Goal: Information Seeking & Learning: Compare options

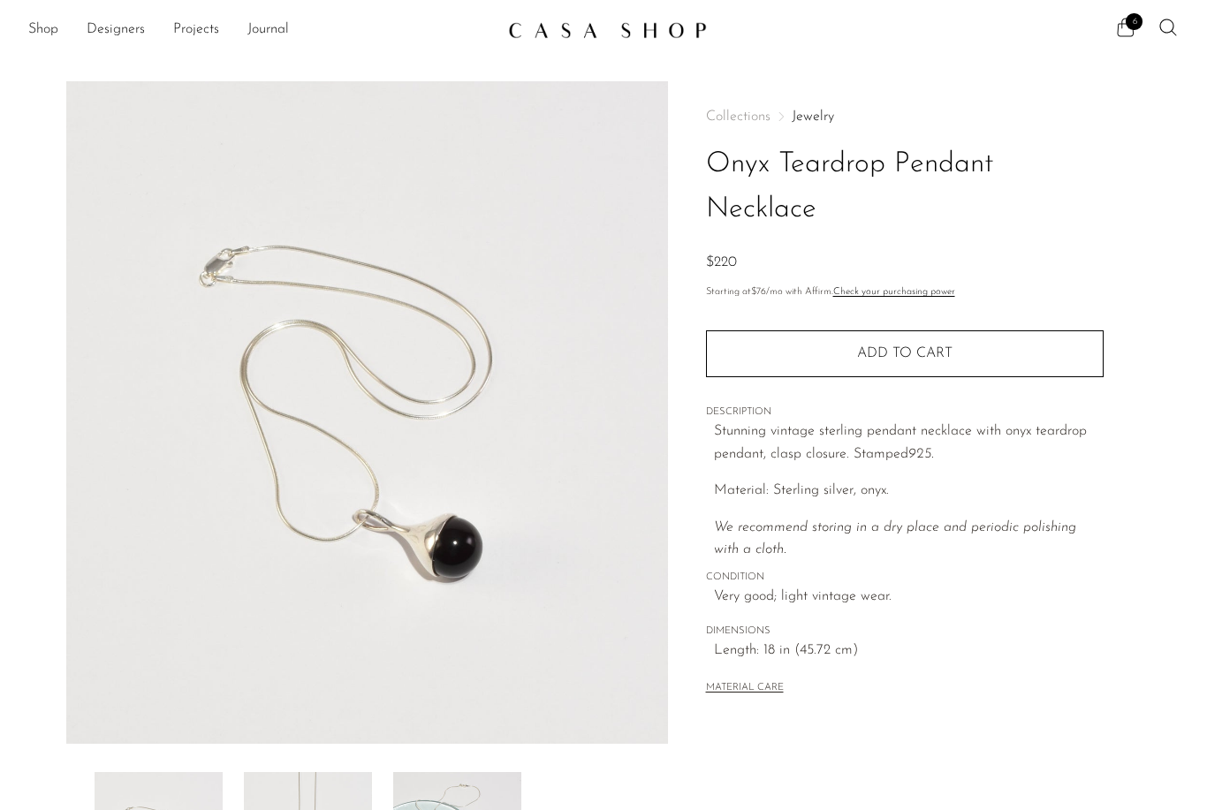
click at [1134, 28] on span "6" at bounding box center [1133, 21] width 17 height 17
click at [35, 30] on link "Shop" at bounding box center [43, 30] width 30 height 23
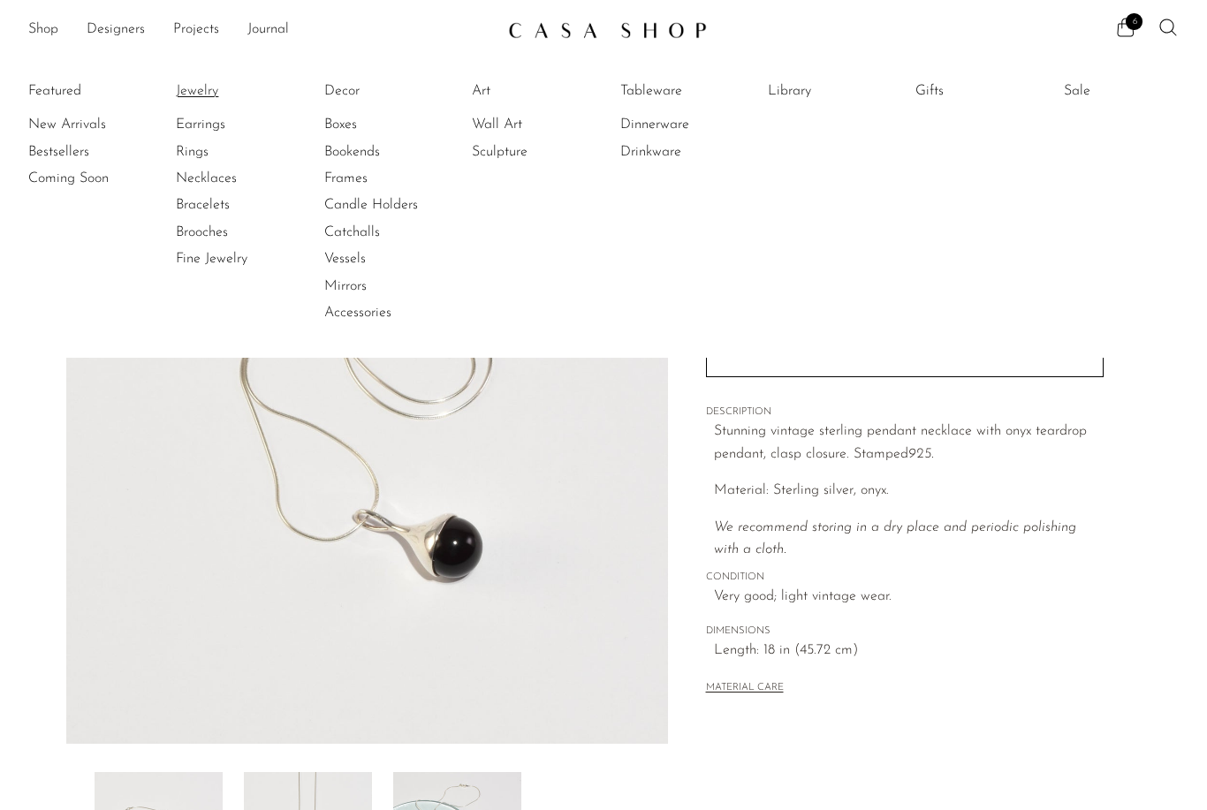
click at [208, 95] on link "Jewelry" at bounding box center [242, 90] width 133 height 19
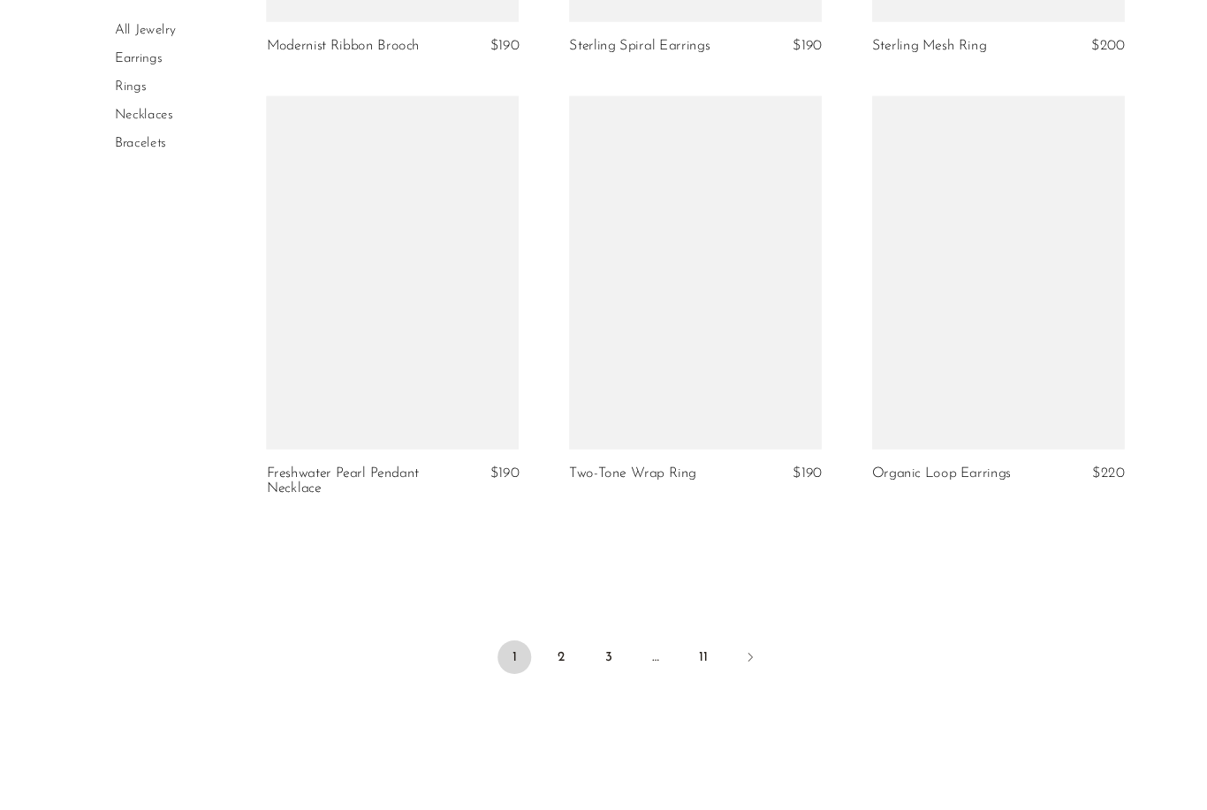
scroll to position [5082, 0]
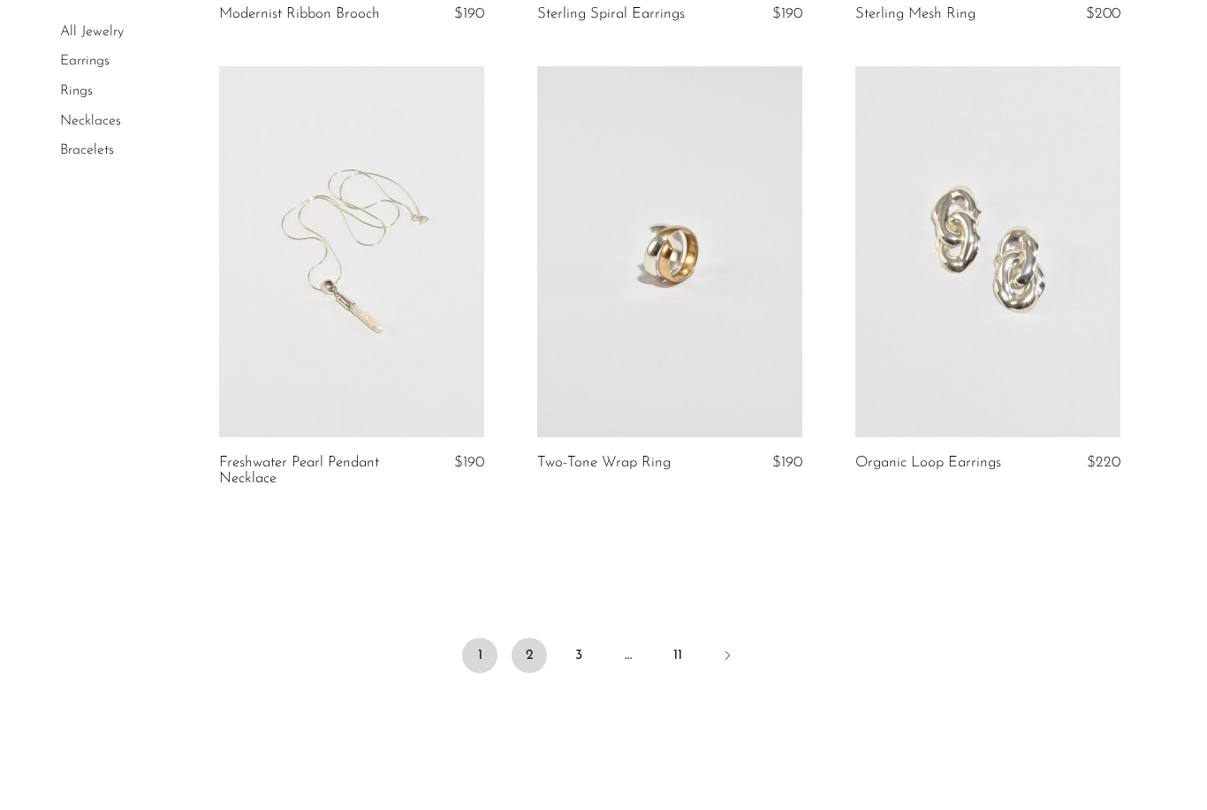
click at [540, 643] on link "2" at bounding box center [528, 655] width 35 height 35
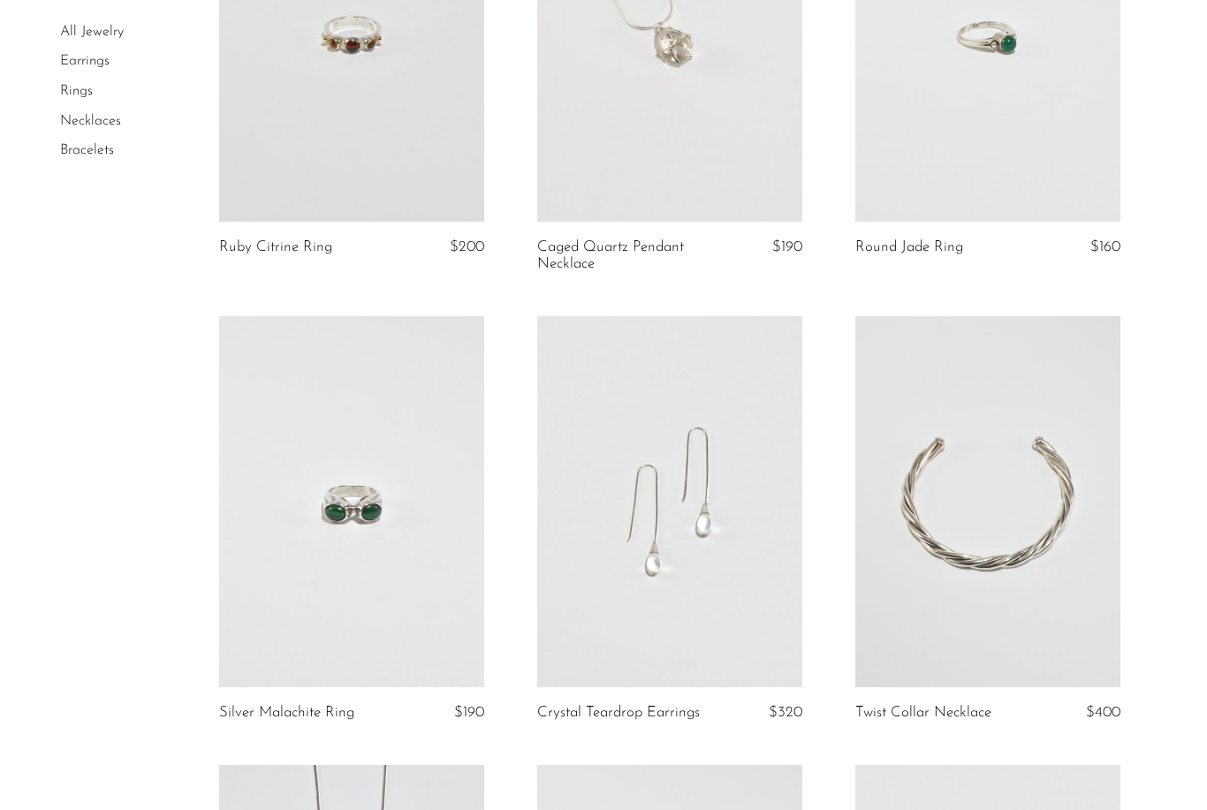
scroll to position [3968, 0]
click at [730, 622] on link at bounding box center [669, 500] width 265 height 371
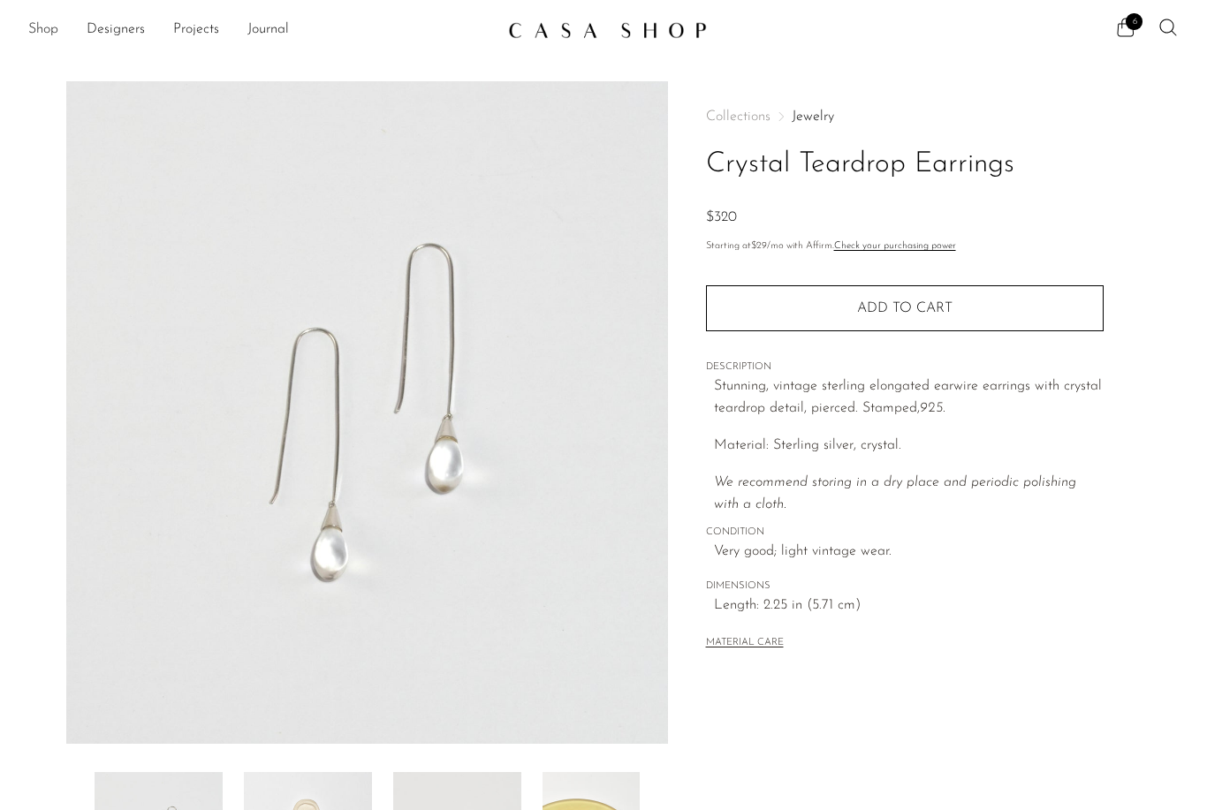
click at [50, 30] on link "Shop" at bounding box center [43, 30] width 30 height 23
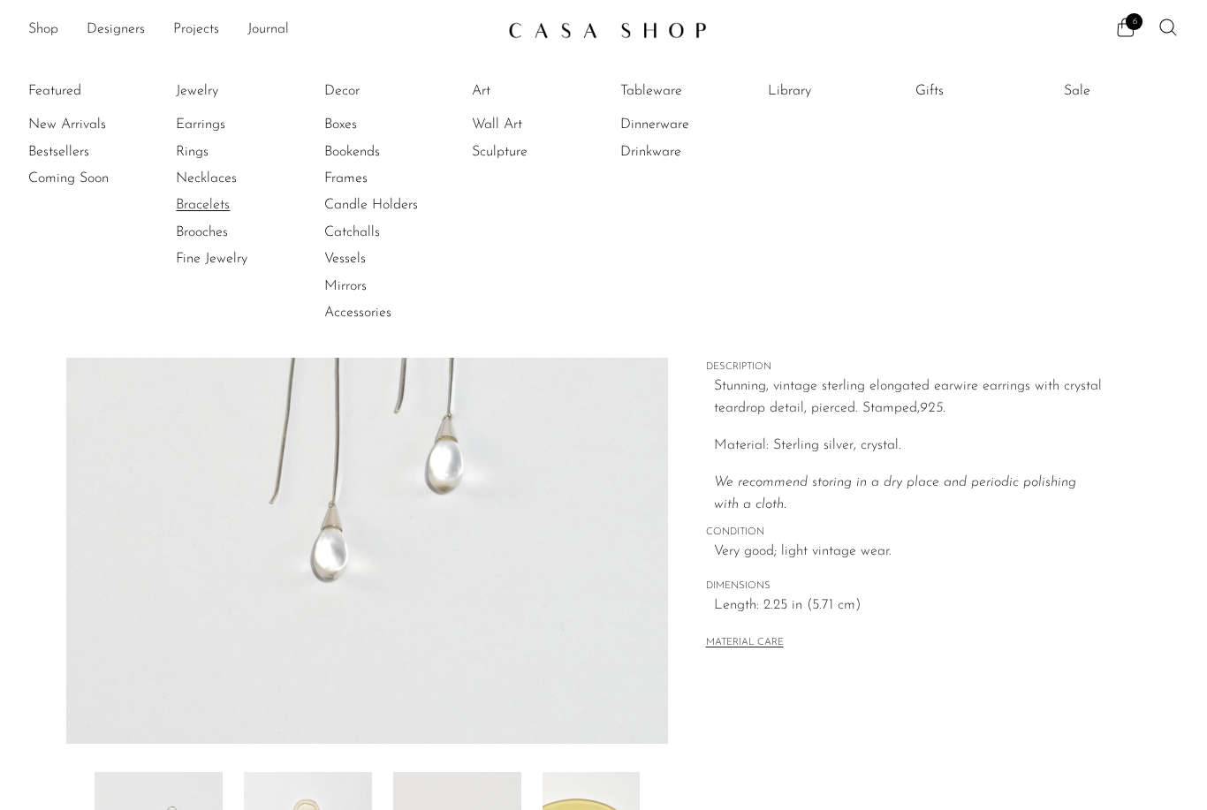
click at [203, 199] on link "Bracelets" at bounding box center [242, 204] width 133 height 19
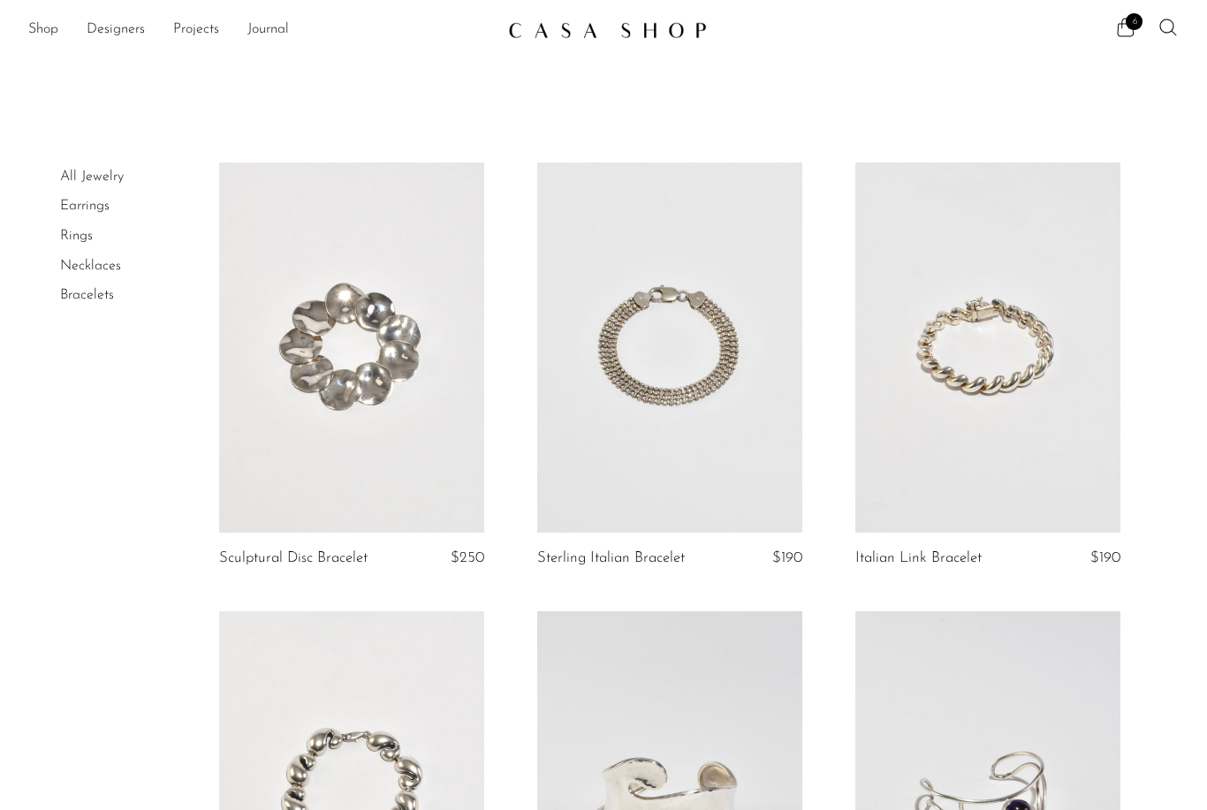
click at [87, 238] on link "Rings" at bounding box center [76, 236] width 33 height 14
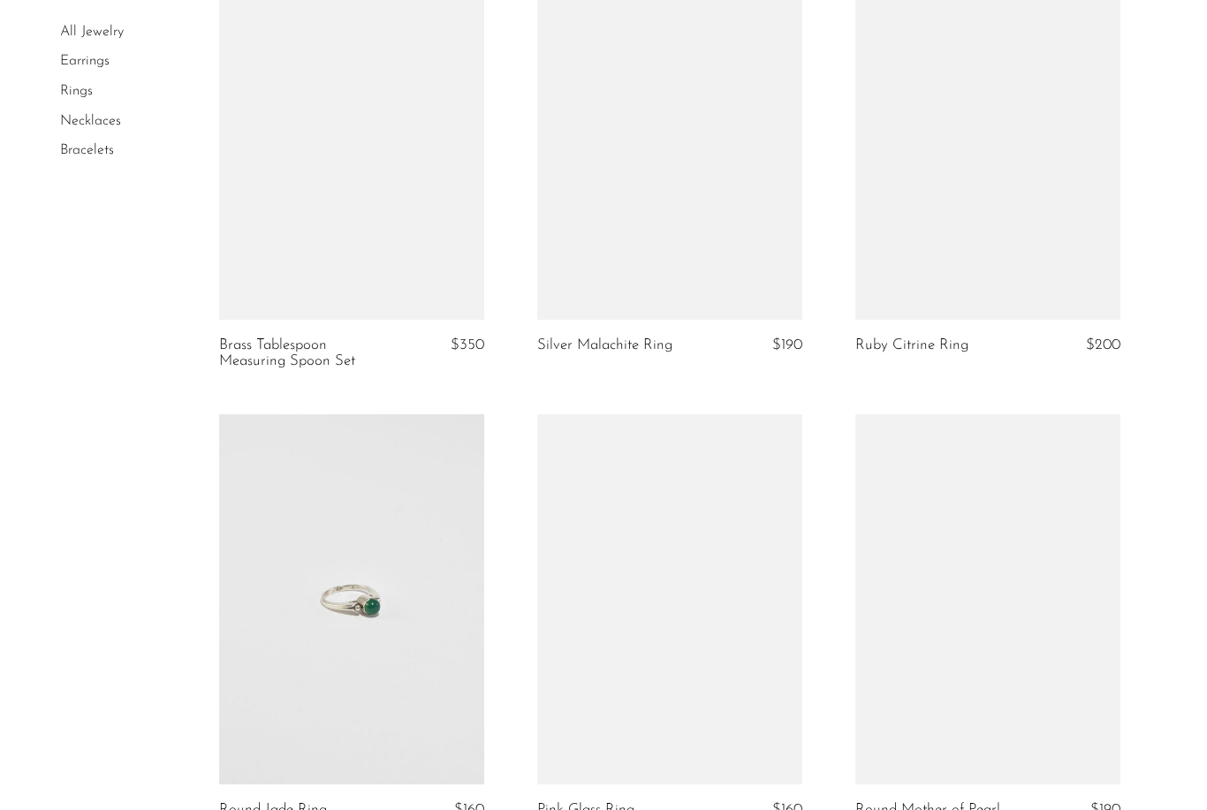
scroll to position [1564, 0]
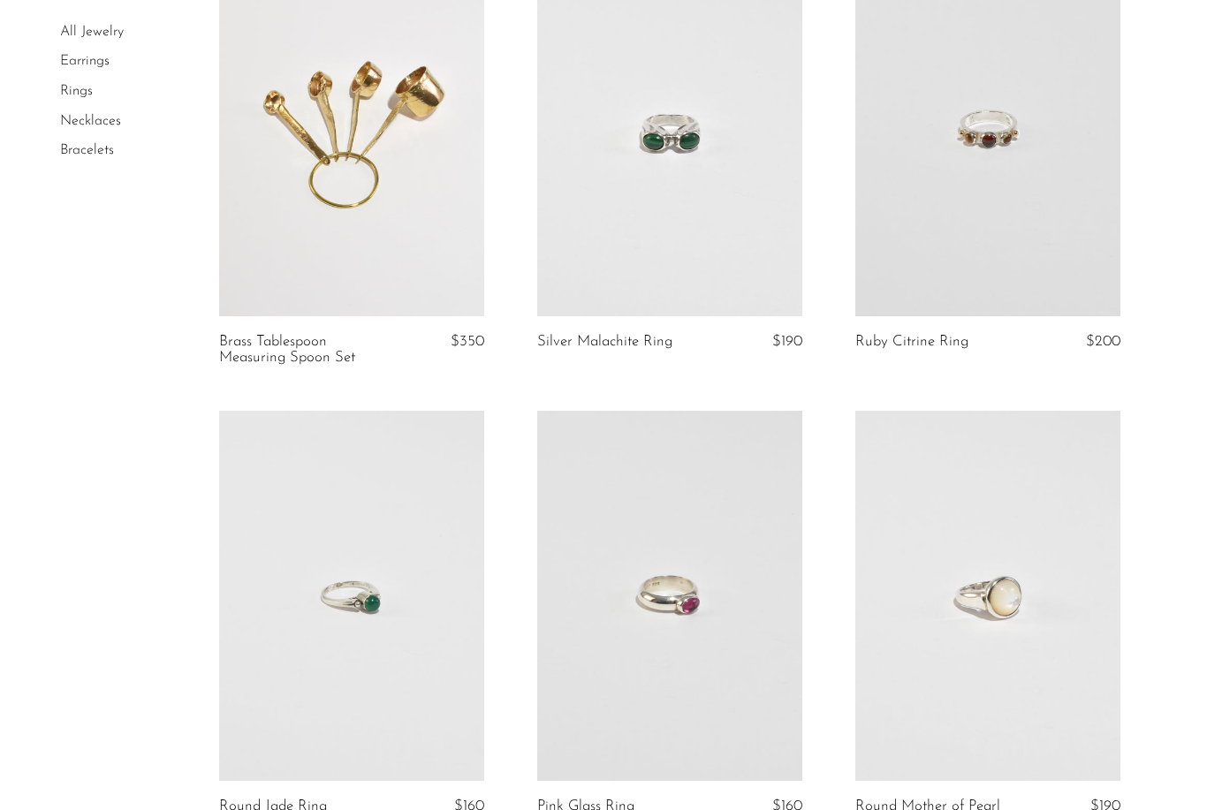
click at [709, 234] on link at bounding box center [669, 130] width 265 height 371
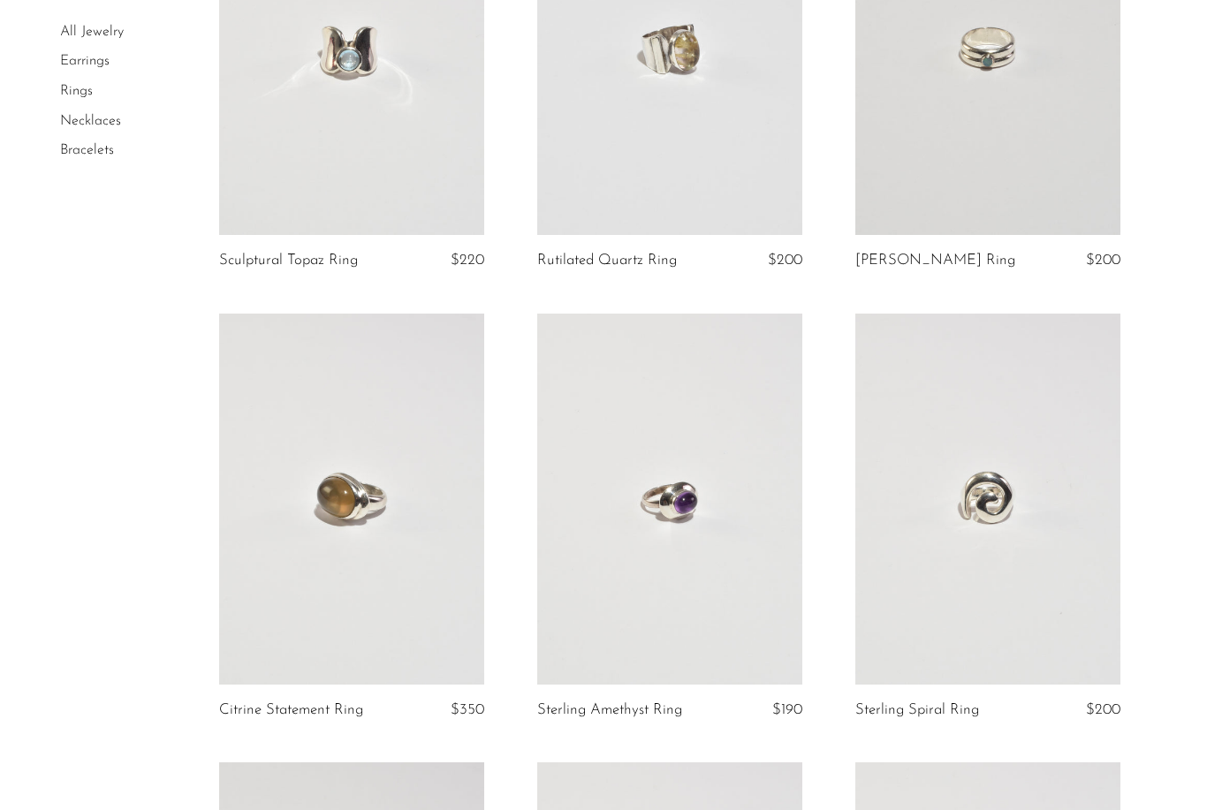
scroll to position [320, 0]
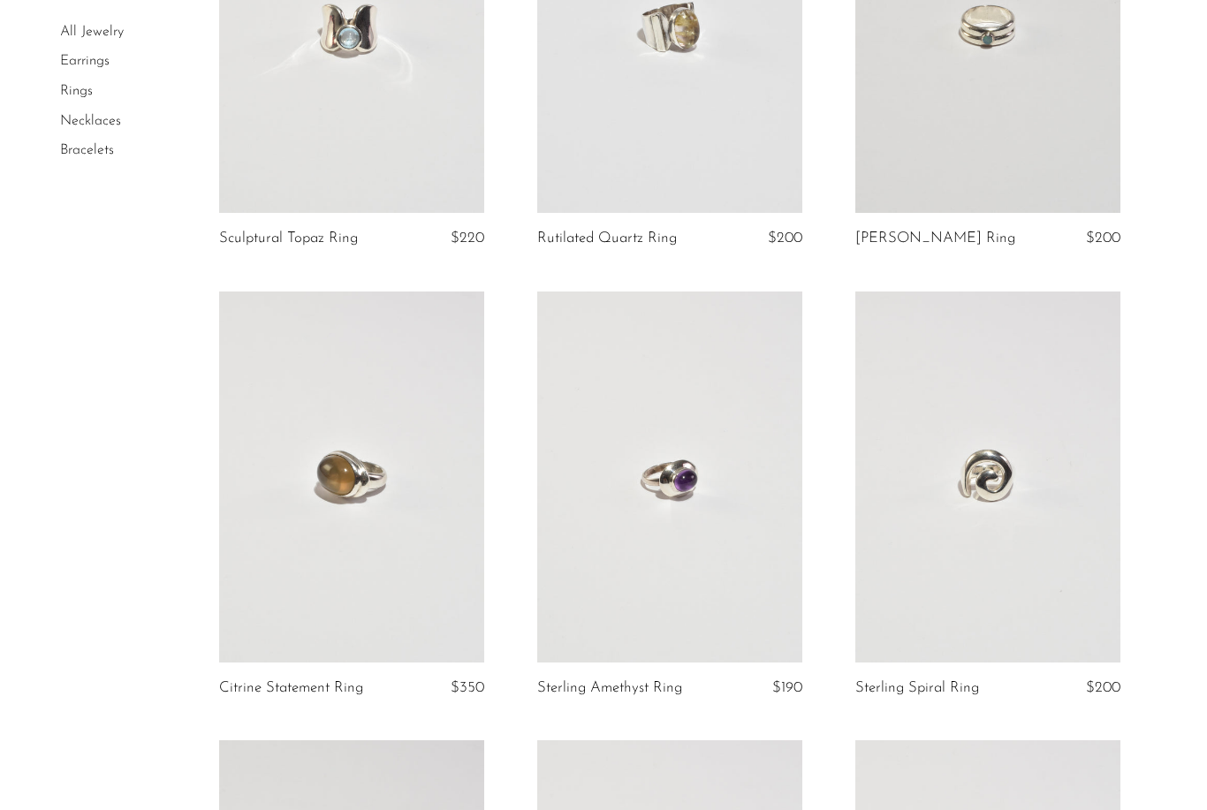
click at [405, 592] on link at bounding box center [351, 477] width 265 height 371
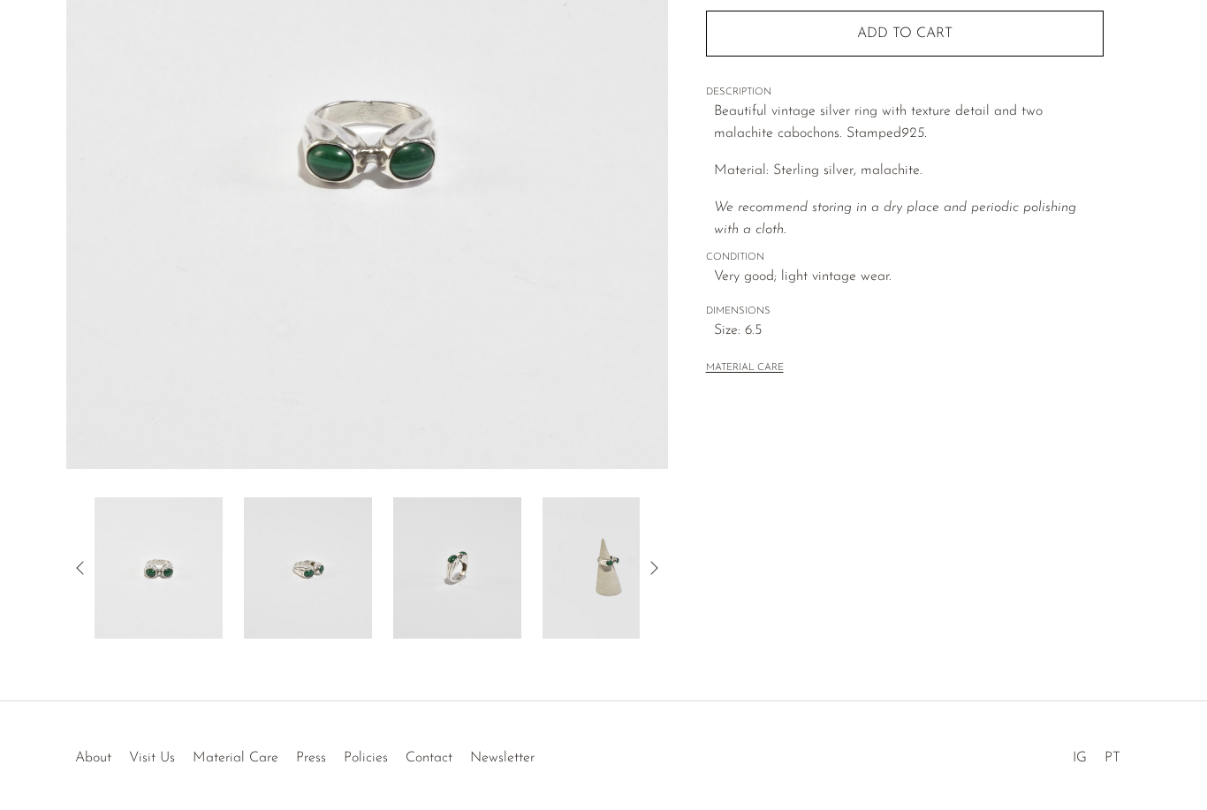
scroll to position [284, 0]
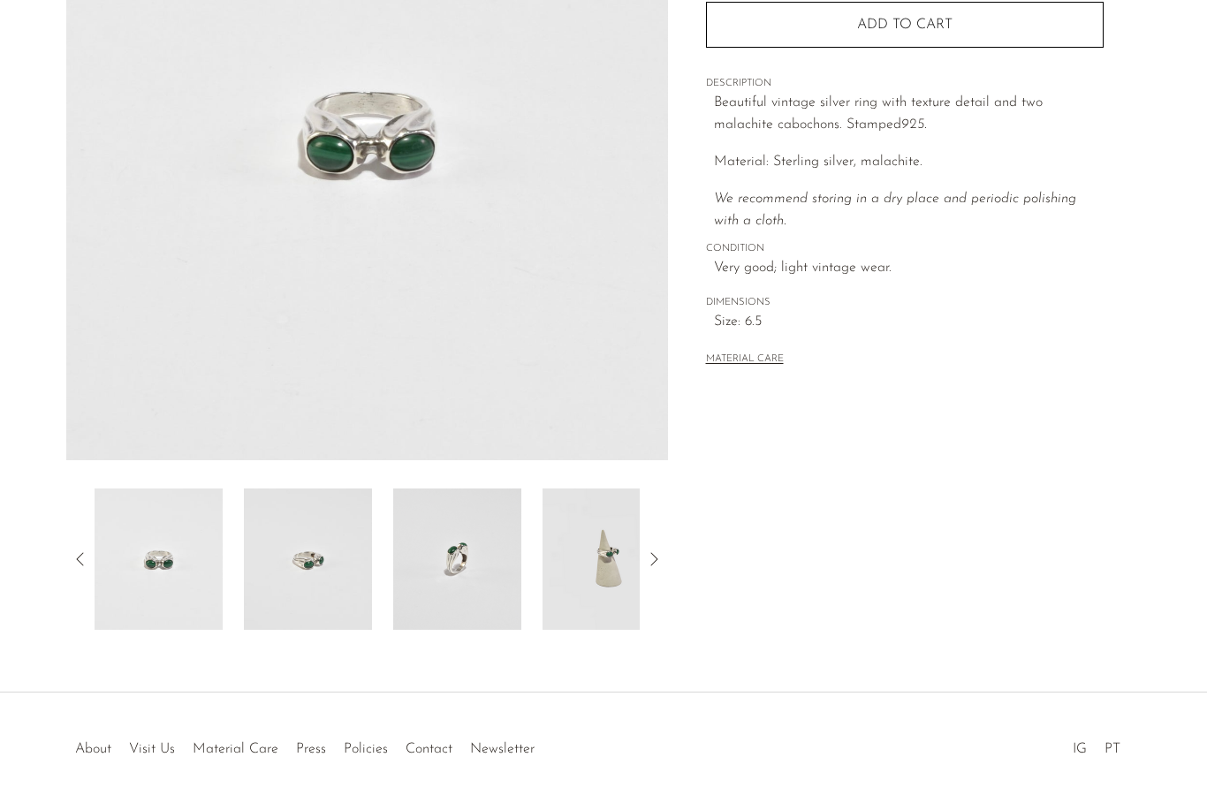
click at [71, 568] on icon at bounding box center [80, 559] width 21 height 21
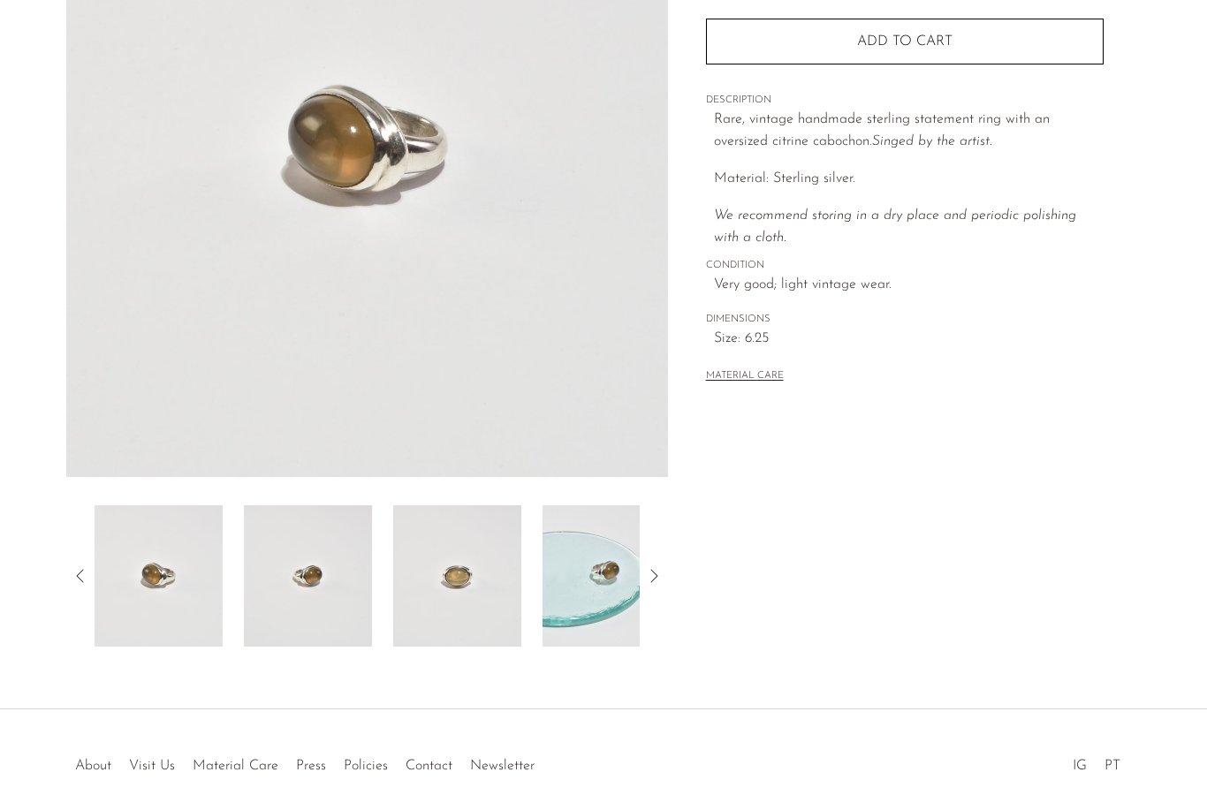
scroll to position [284, 0]
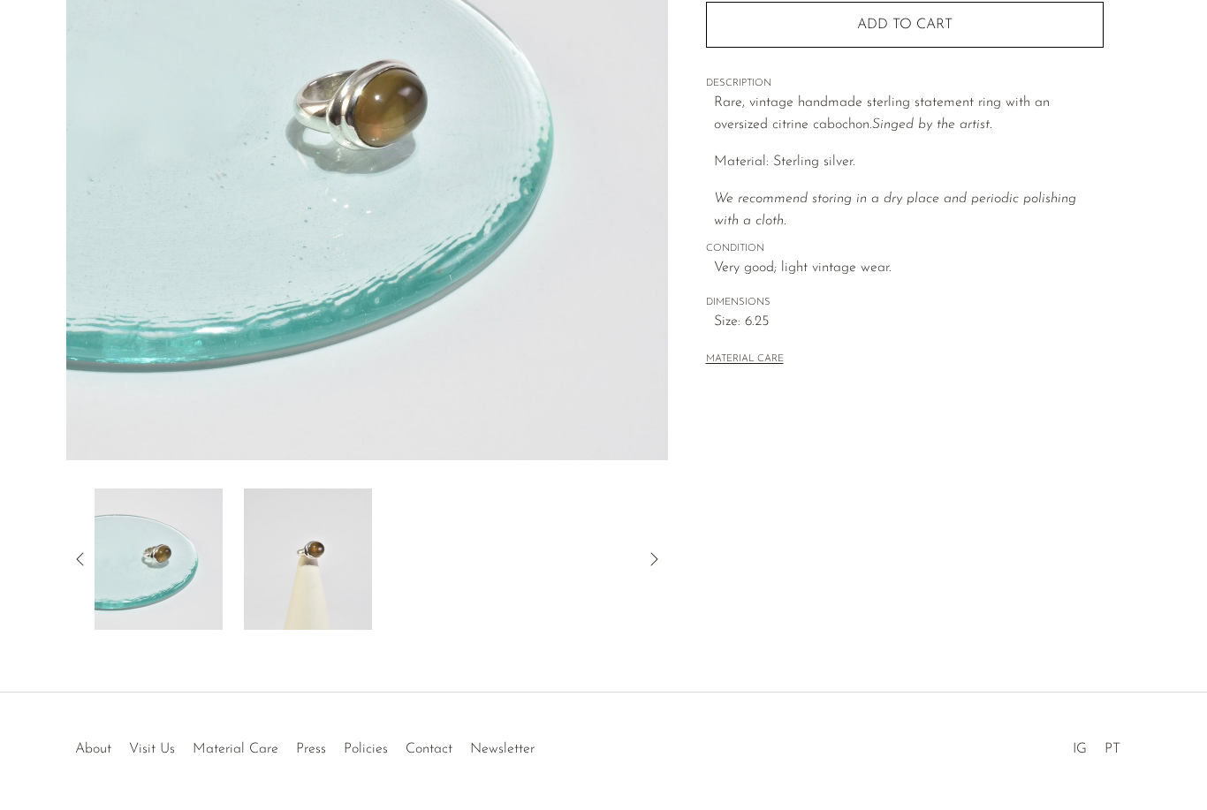
click at [583, 587] on div at bounding box center [367, 558] width 545 height 141
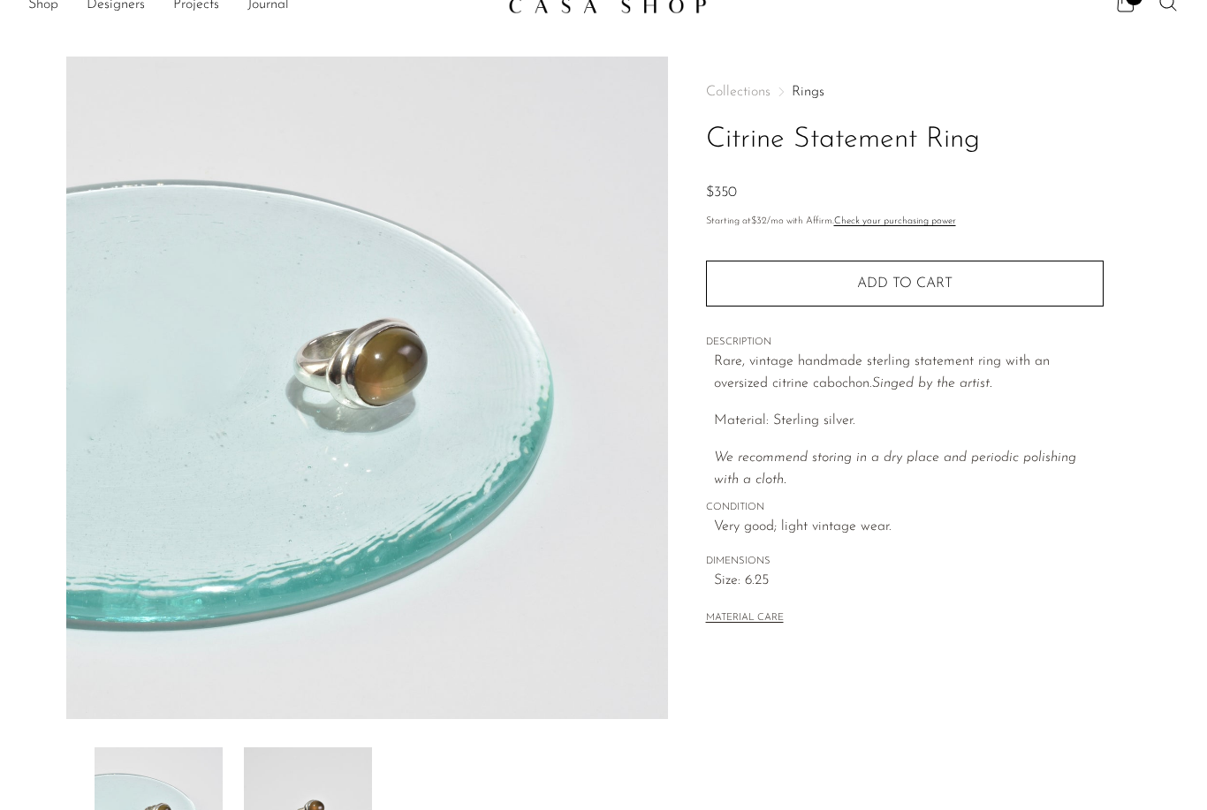
scroll to position [0, 0]
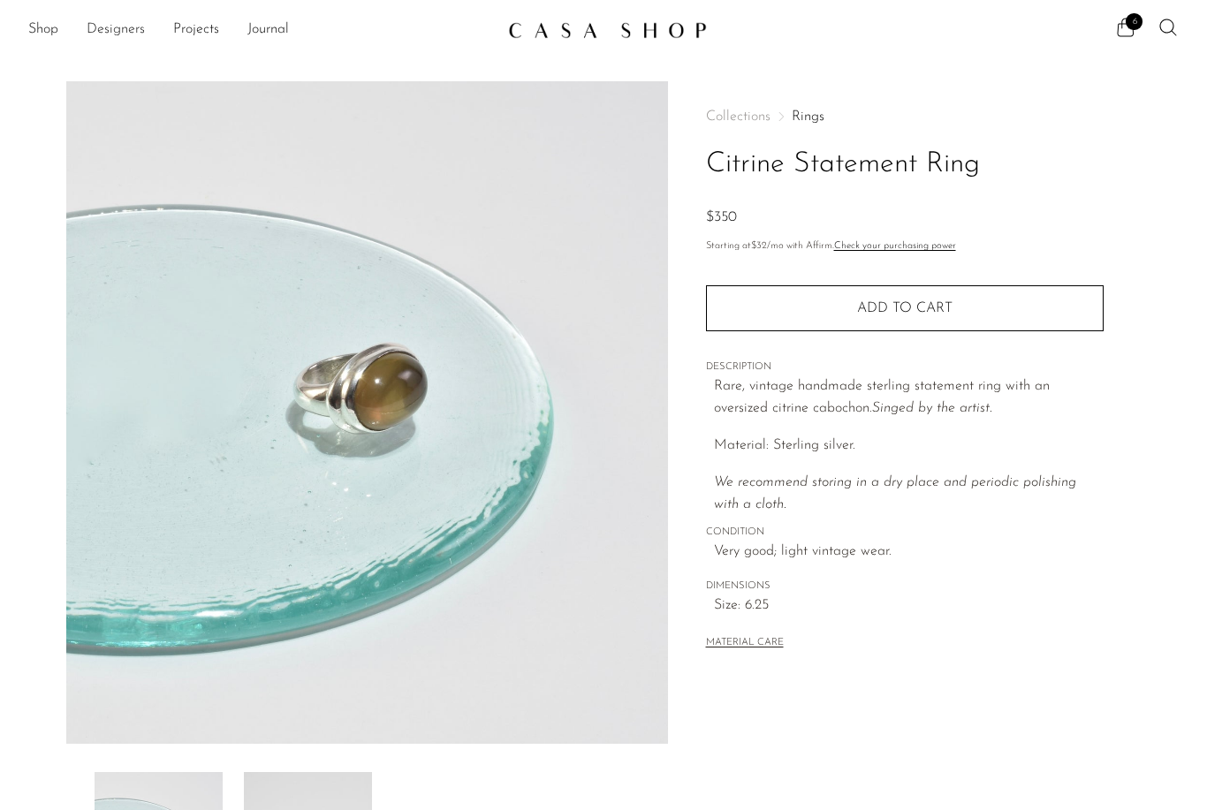
click at [128, 37] on link "Designers" at bounding box center [116, 30] width 58 height 23
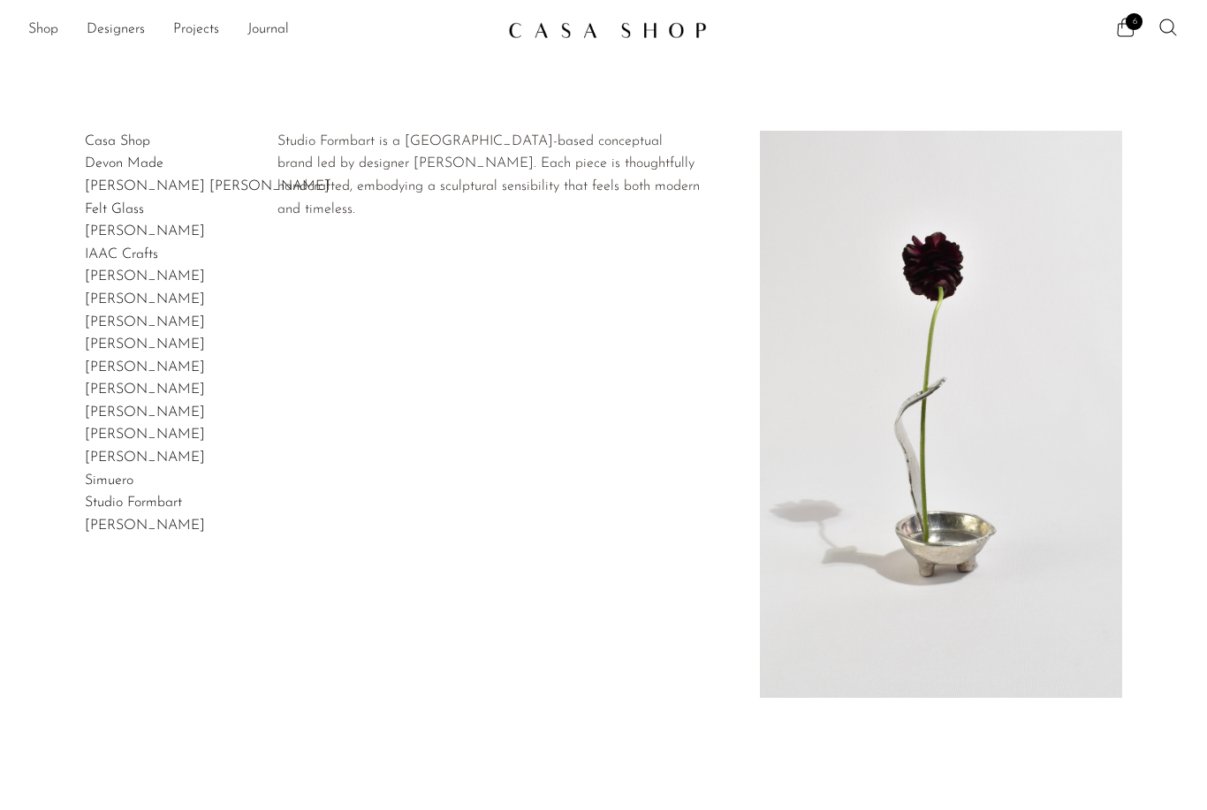
click at [166, 499] on link "Studio Formbart" at bounding box center [133, 503] width 97 height 14
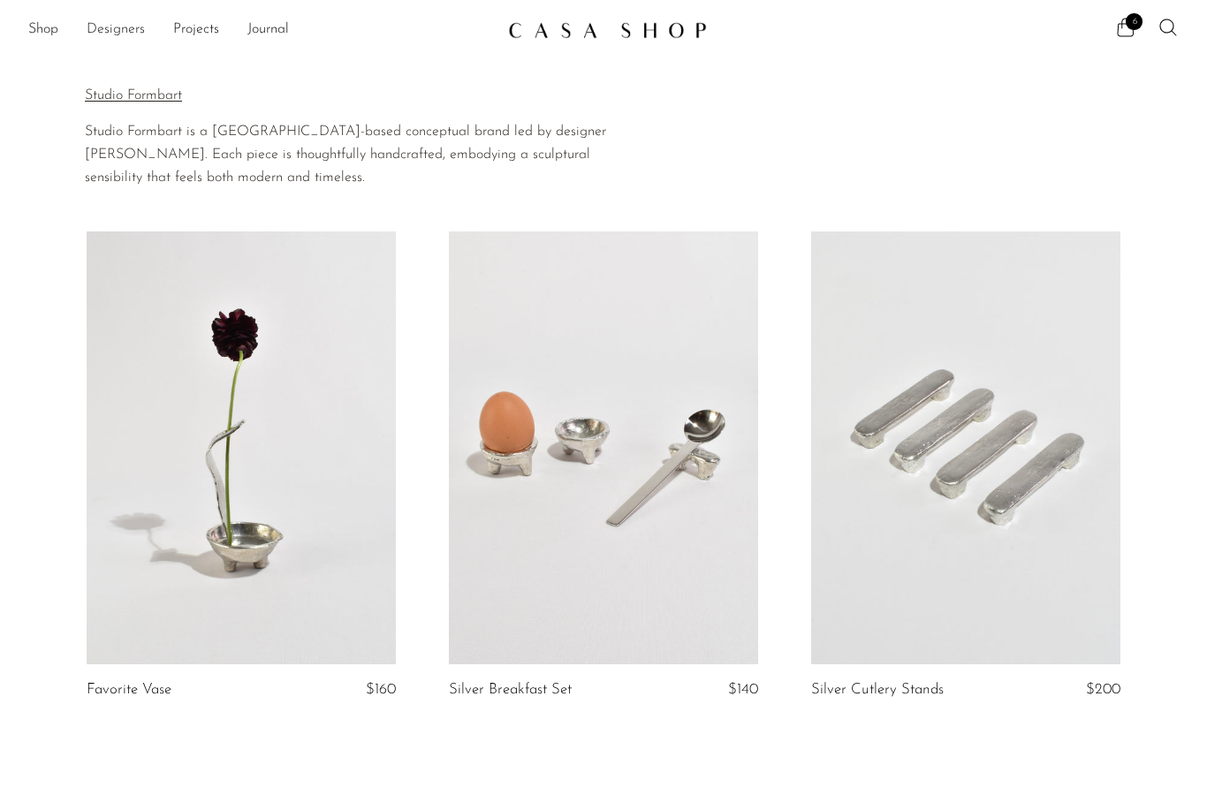
click at [119, 28] on link "Designers" at bounding box center [116, 30] width 58 height 23
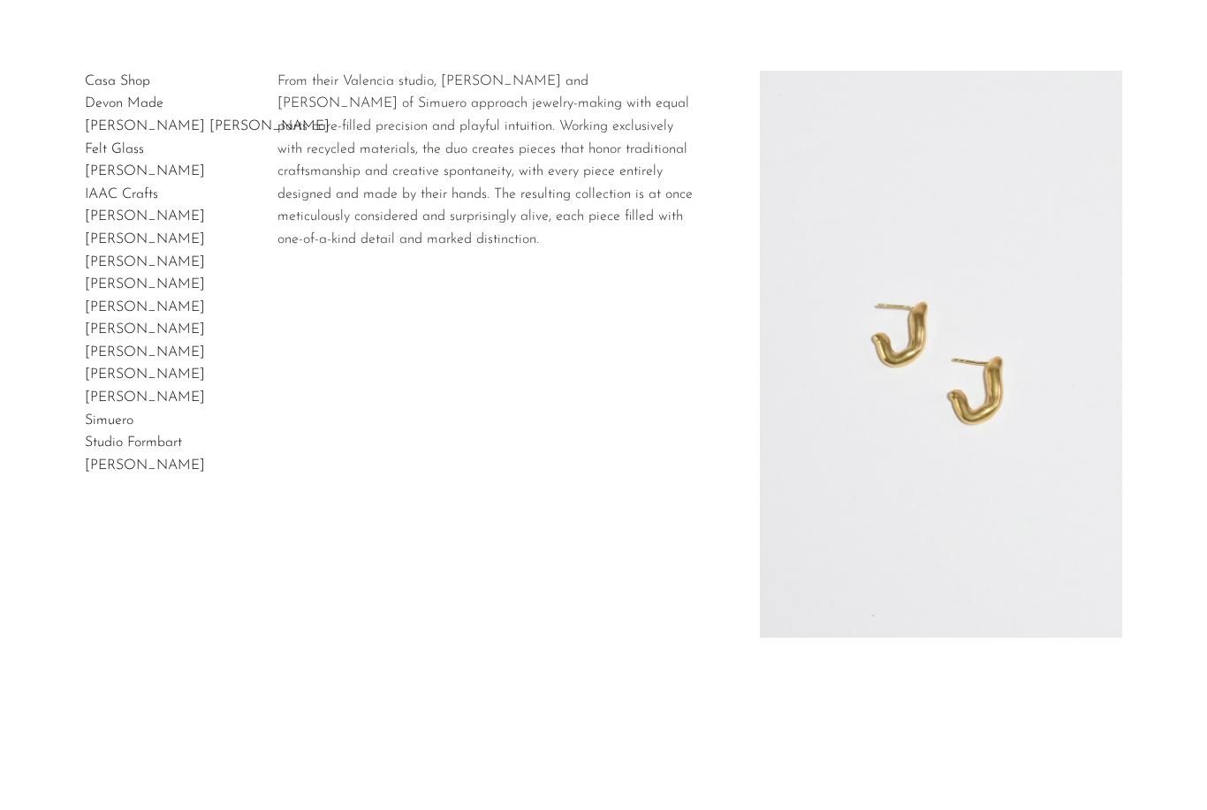
scroll to position [51, 0]
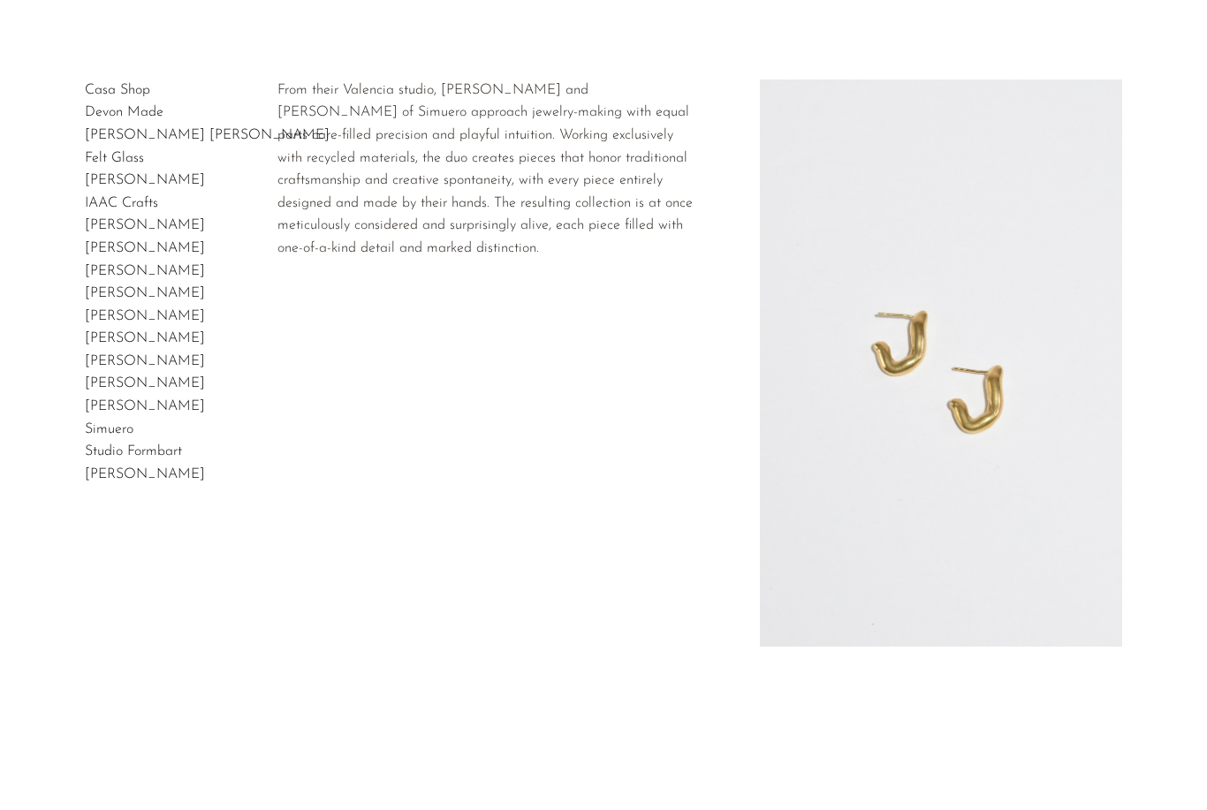
click at [133, 358] on link "Sebastião Lobo" at bounding box center [145, 361] width 120 height 14
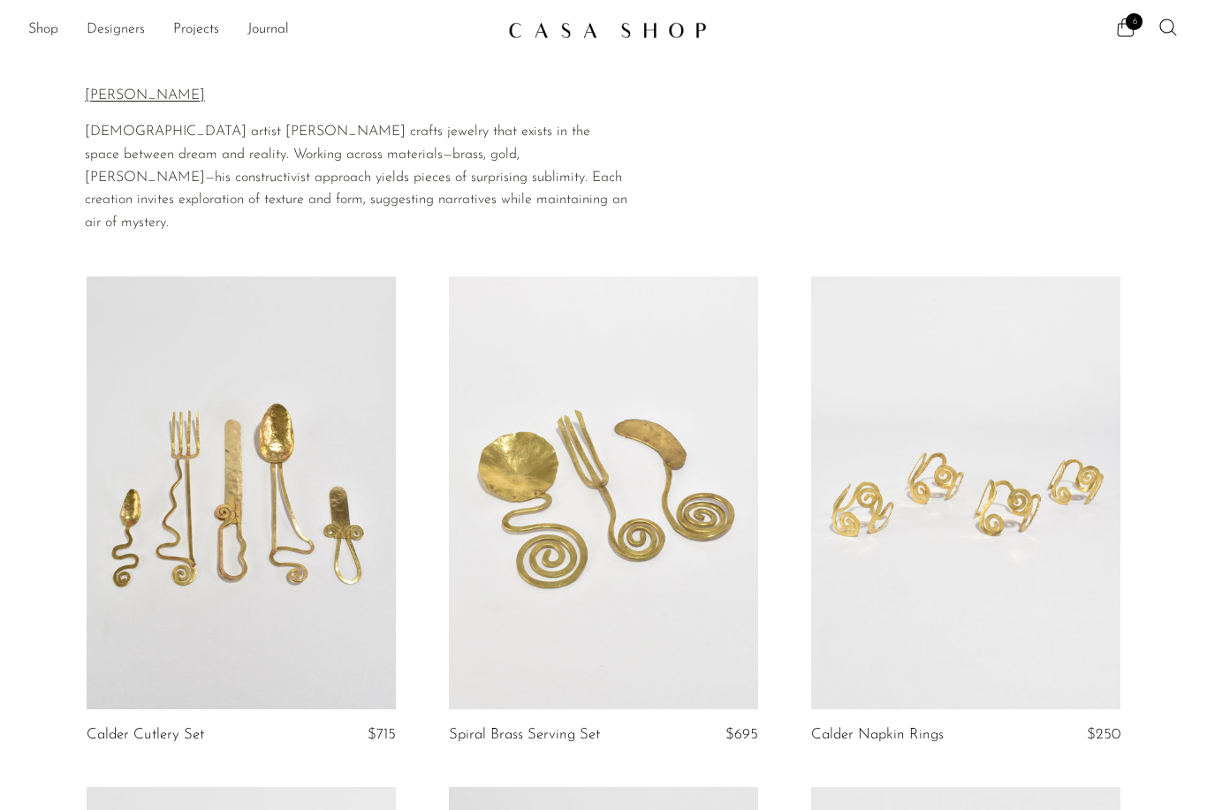
click at [118, 30] on link "Designers" at bounding box center [116, 30] width 58 height 23
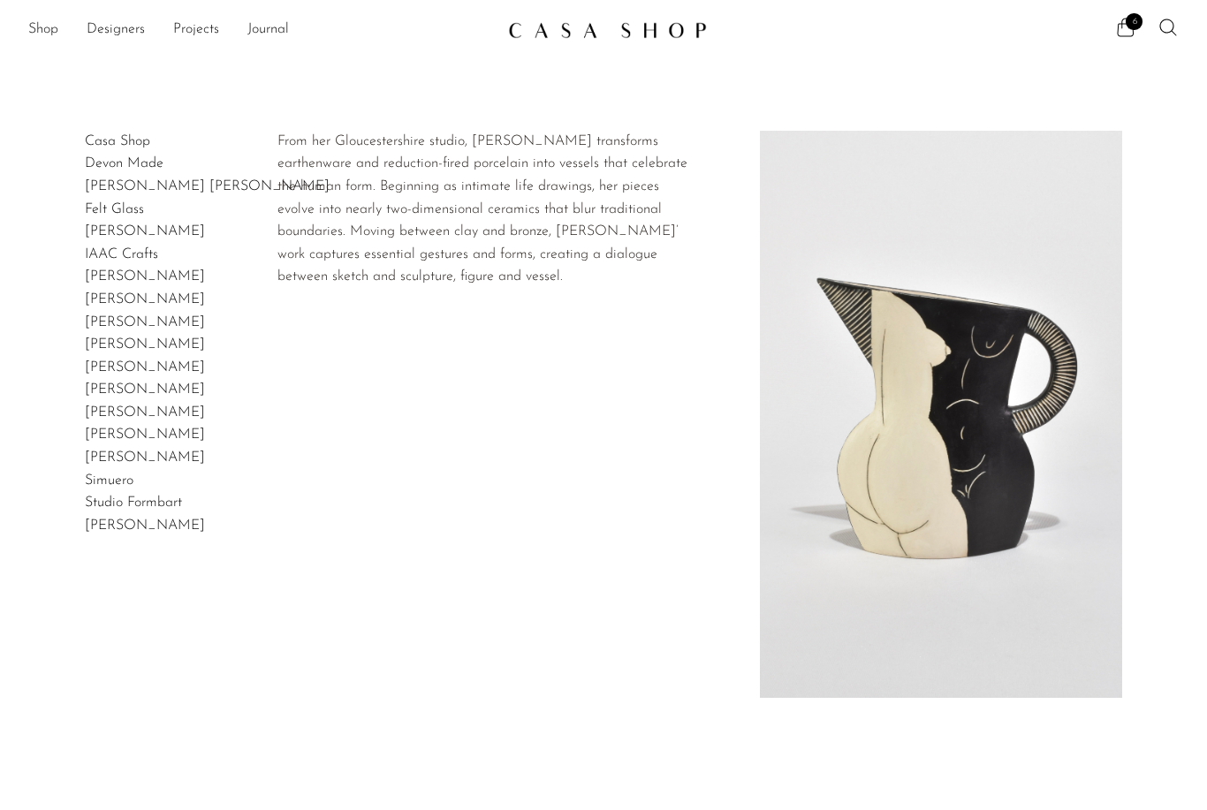
click at [107, 297] on link "[PERSON_NAME]" at bounding box center [145, 299] width 120 height 14
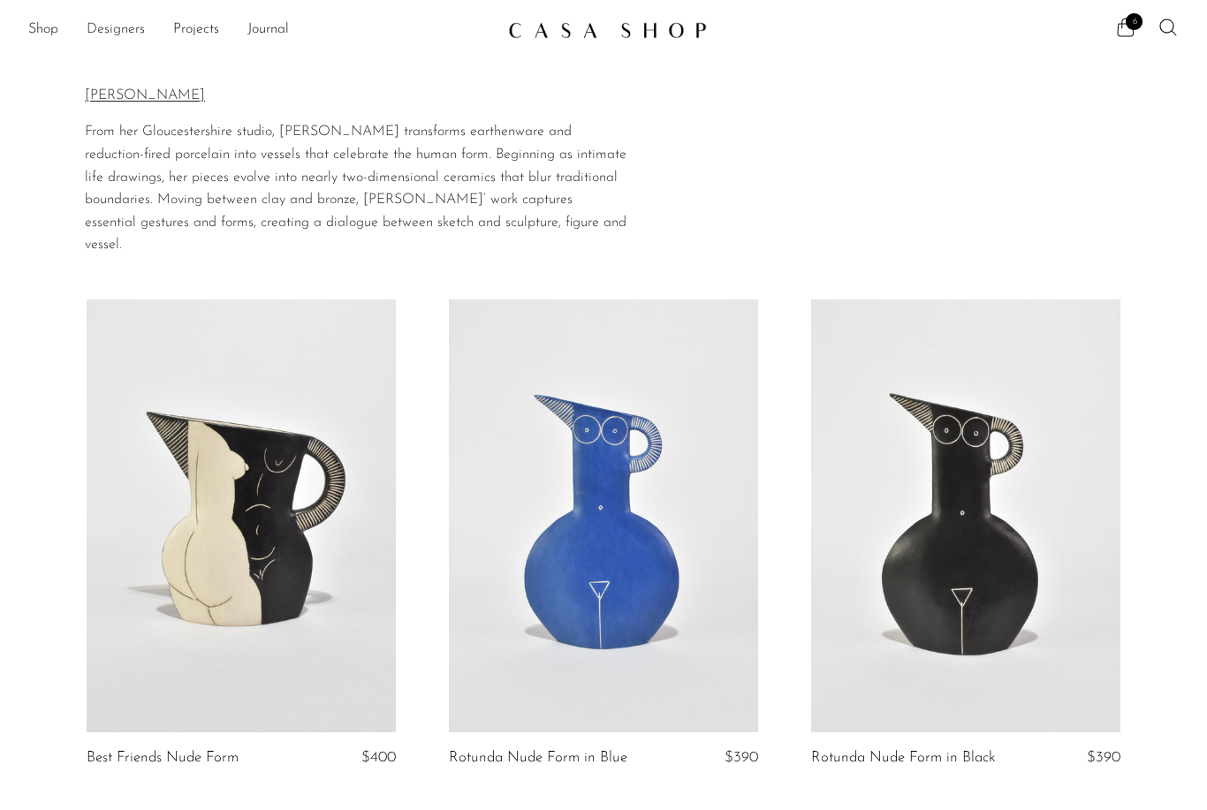
click at [118, 31] on link "Designers" at bounding box center [116, 30] width 58 height 23
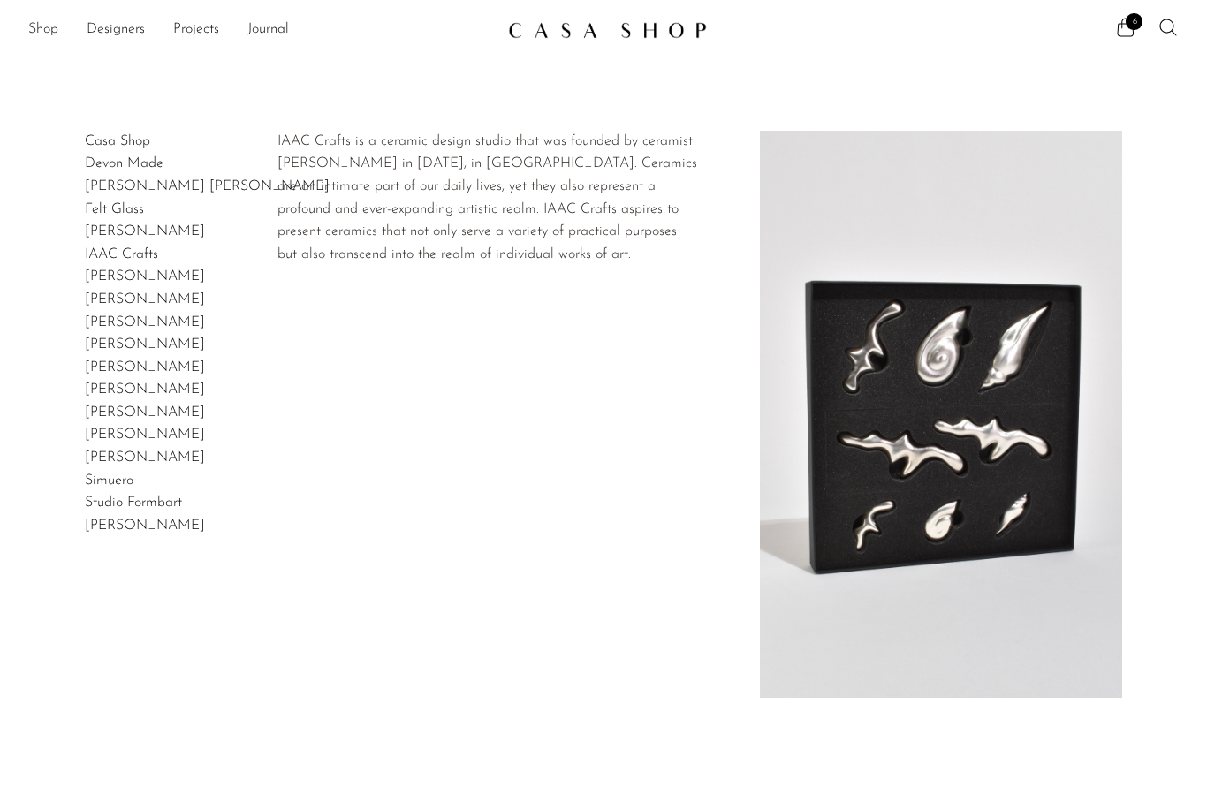
click at [117, 252] on link "IAAC Crafts" at bounding box center [121, 254] width 73 height 14
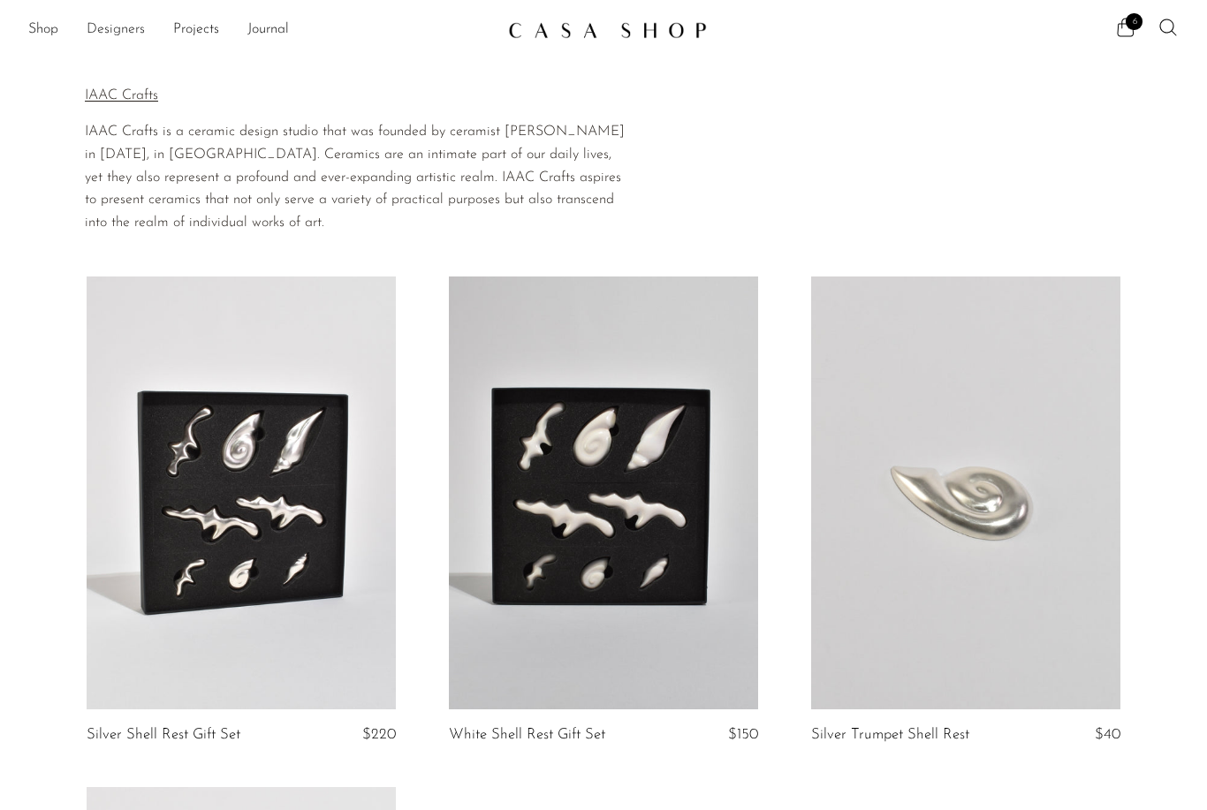
click at [139, 27] on link "Designers" at bounding box center [116, 30] width 58 height 23
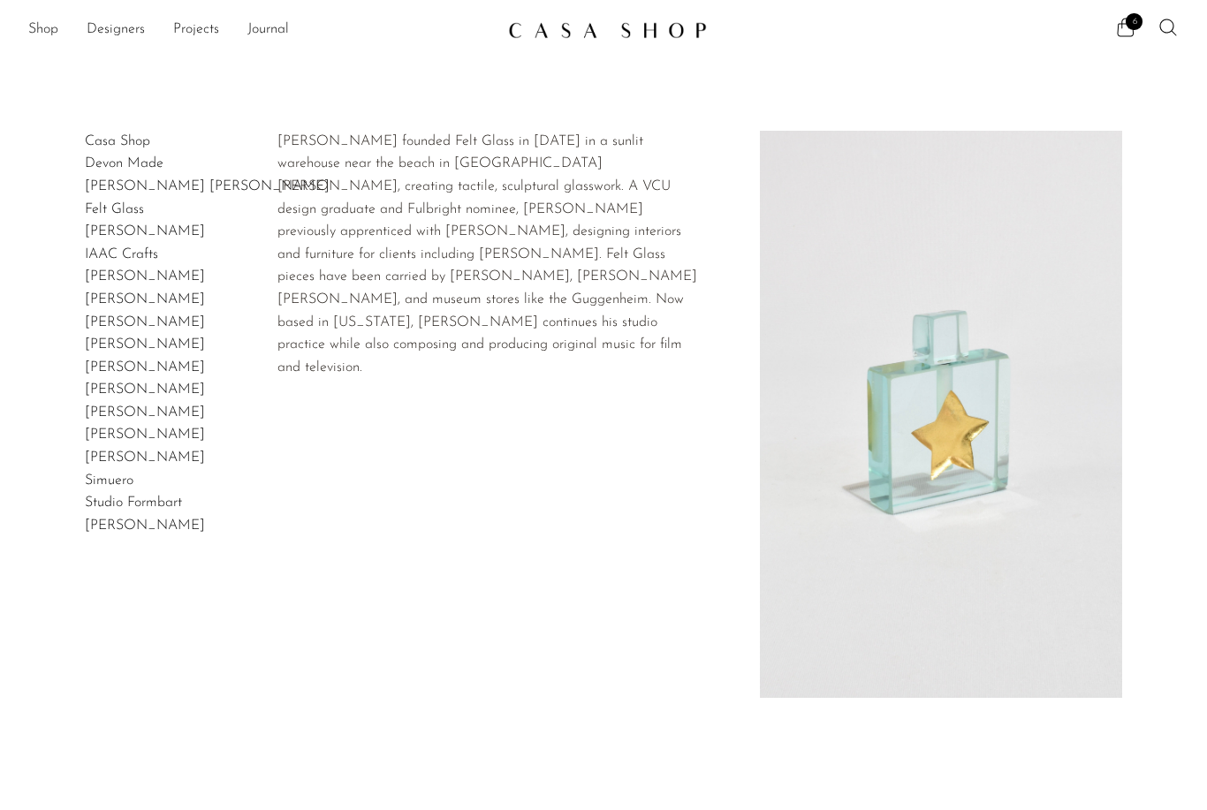
click at [163, 182] on link "[PERSON_NAME] [PERSON_NAME]" at bounding box center [207, 186] width 245 height 14
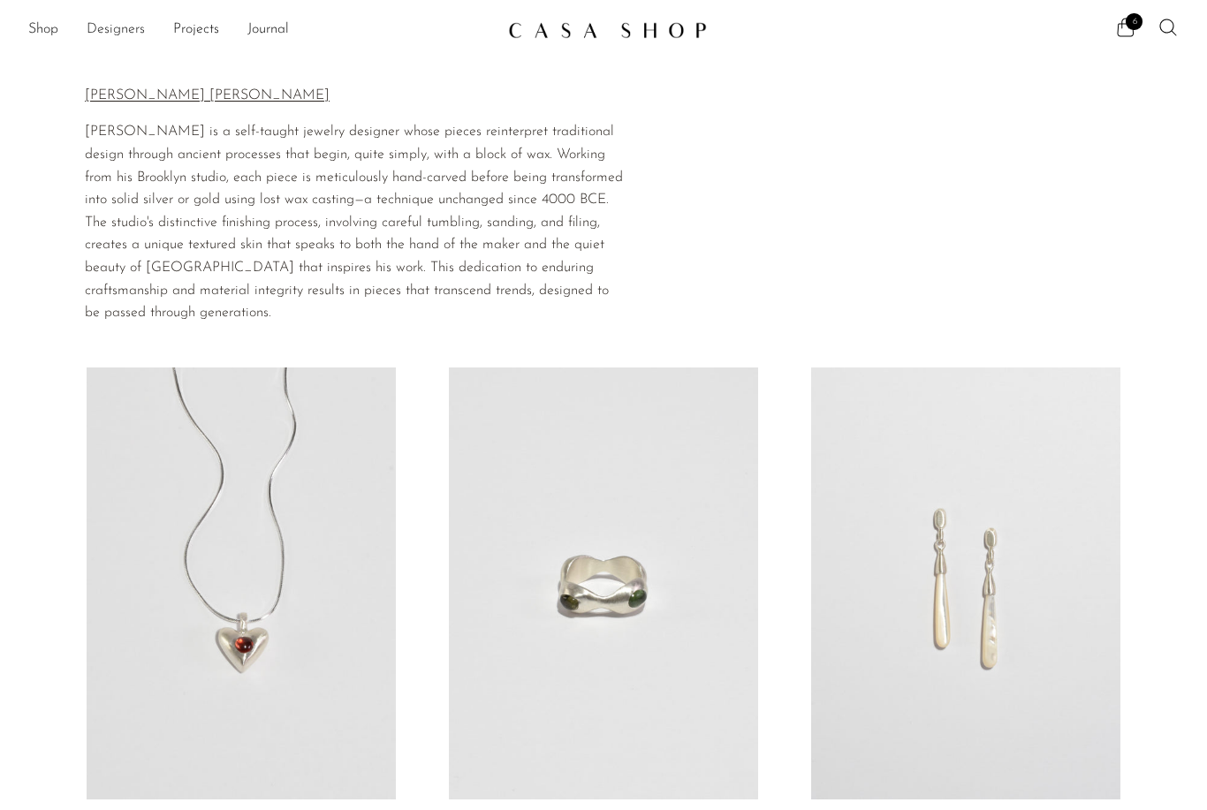
click at [110, 41] on link "Designers" at bounding box center [116, 30] width 58 height 23
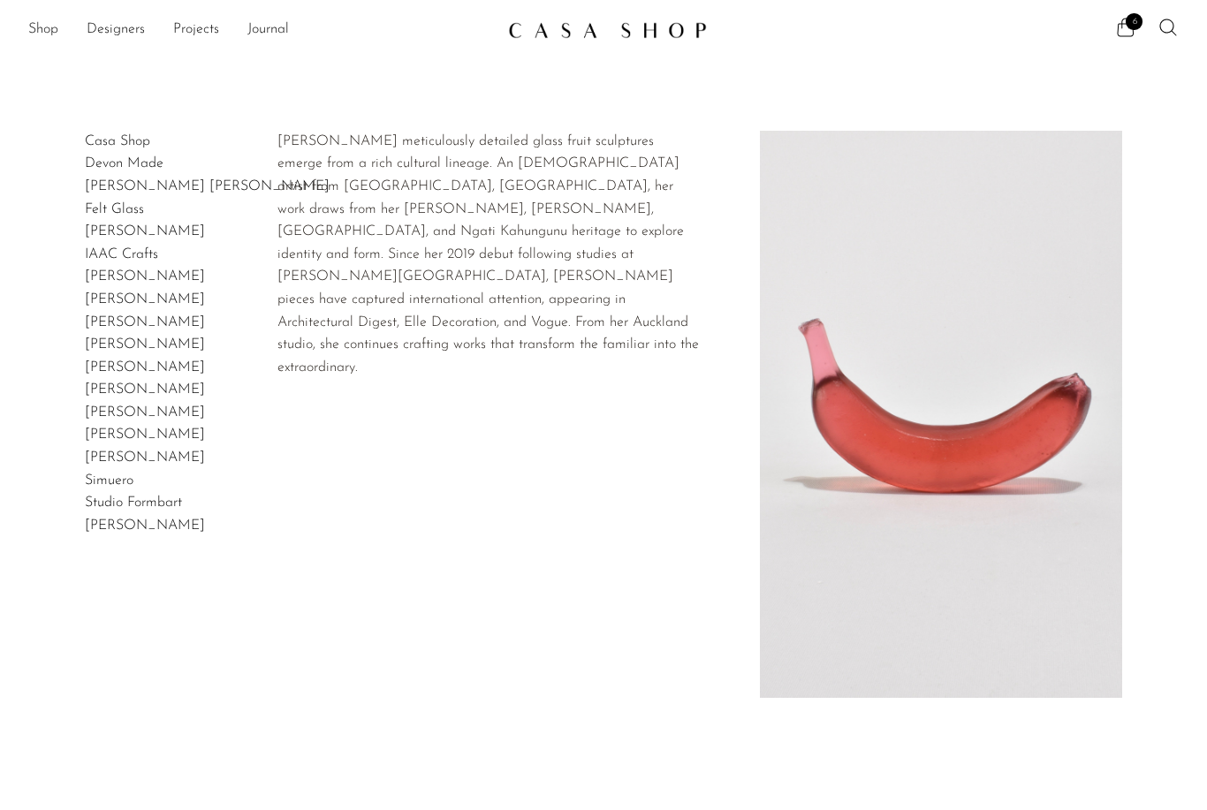
click at [128, 167] on link "Devon Made" at bounding box center [124, 163] width 79 height 14
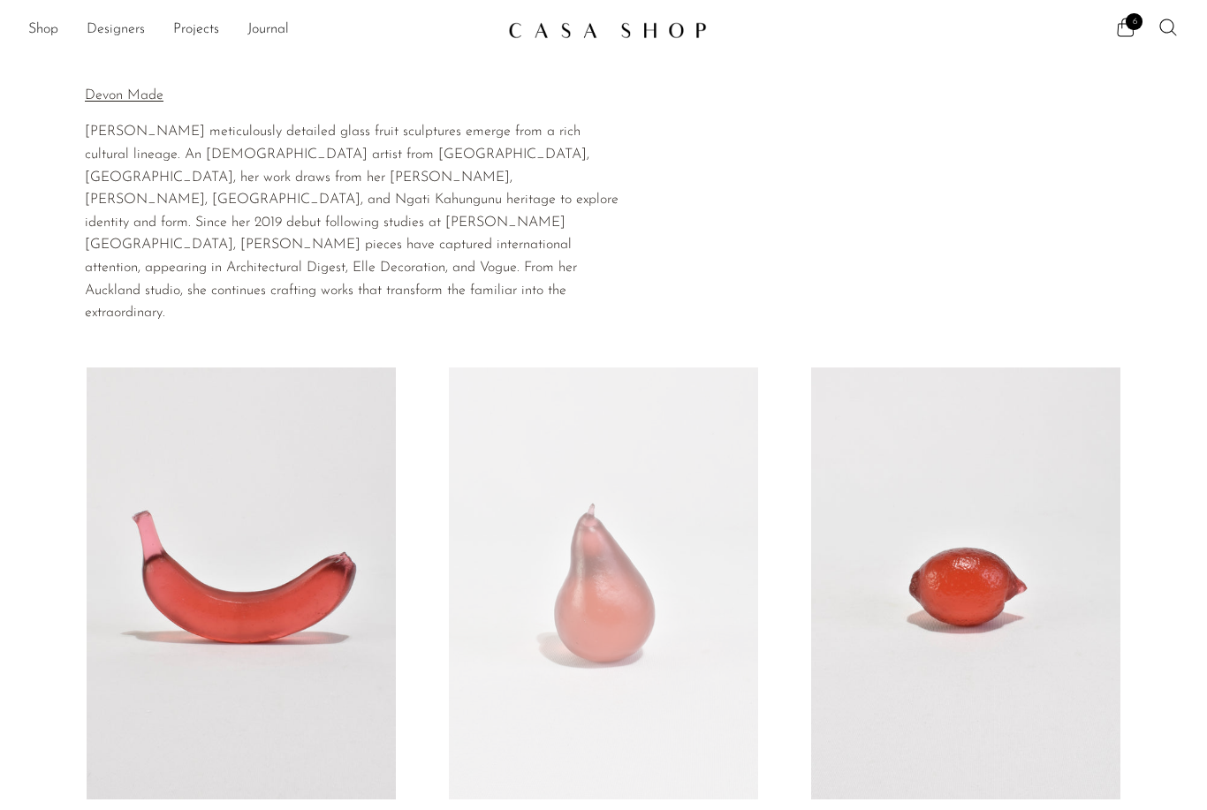
click at [125, 34] on link "Designers" at bounding box center [116, 30] width 58 height 23
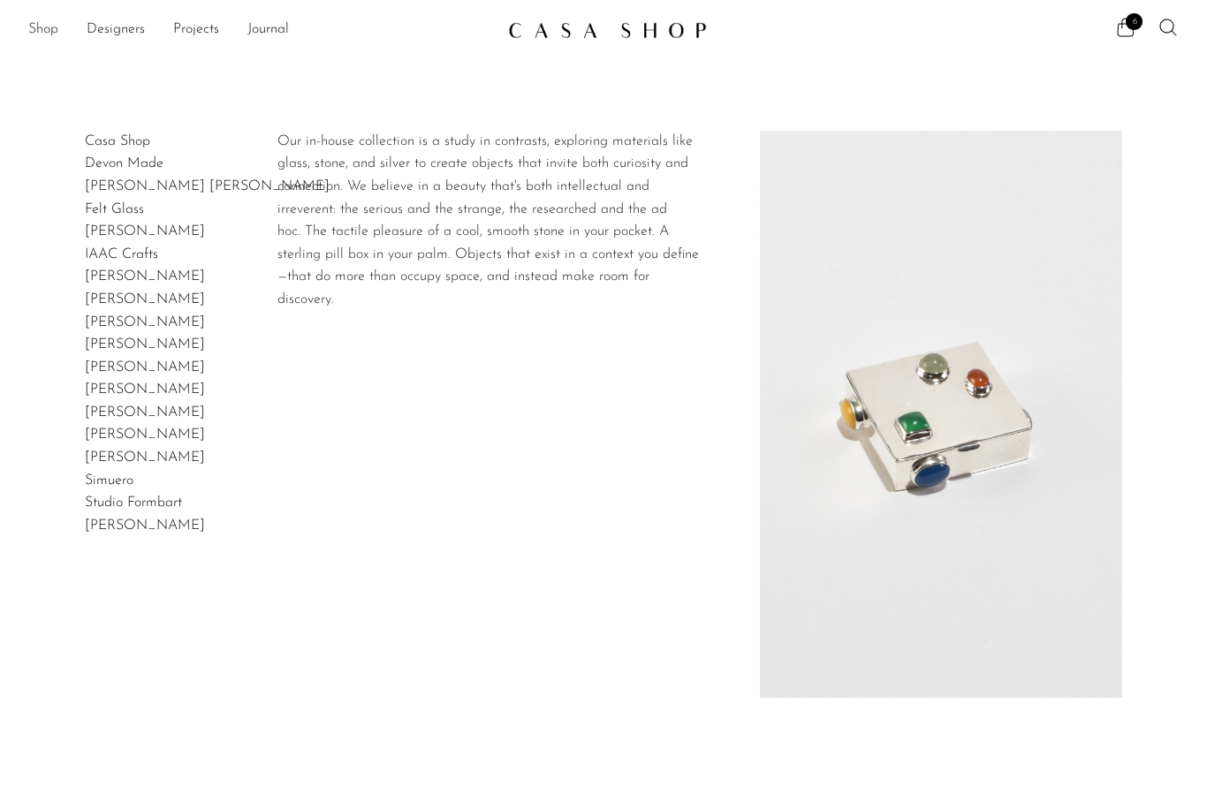
click at [35, 30] on link "Shop" at bounding box center [43, 30] width 30 height 23
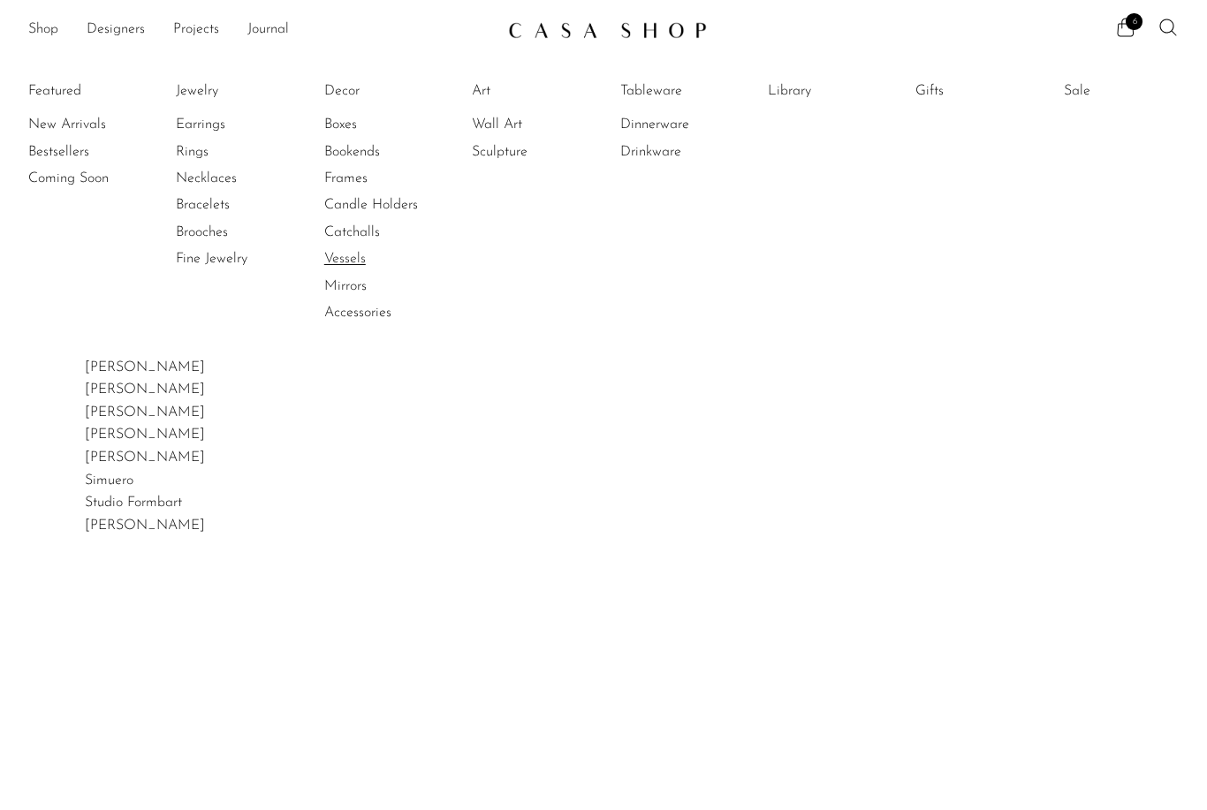
click at [345, 261] on link "Vessels" at bounding box center [390, 258] width 133 height 19
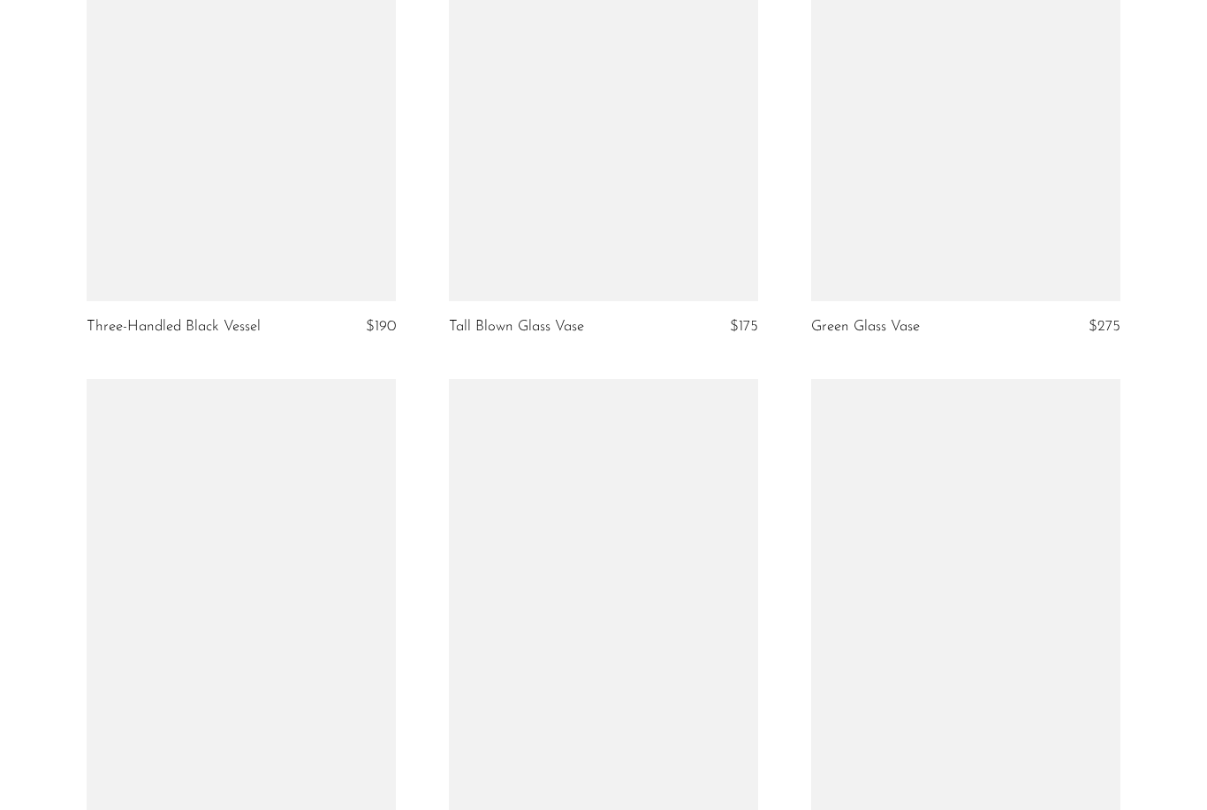
scroll to position [1817, 0]
